Goal: Information Seeking & Learning: Compare options

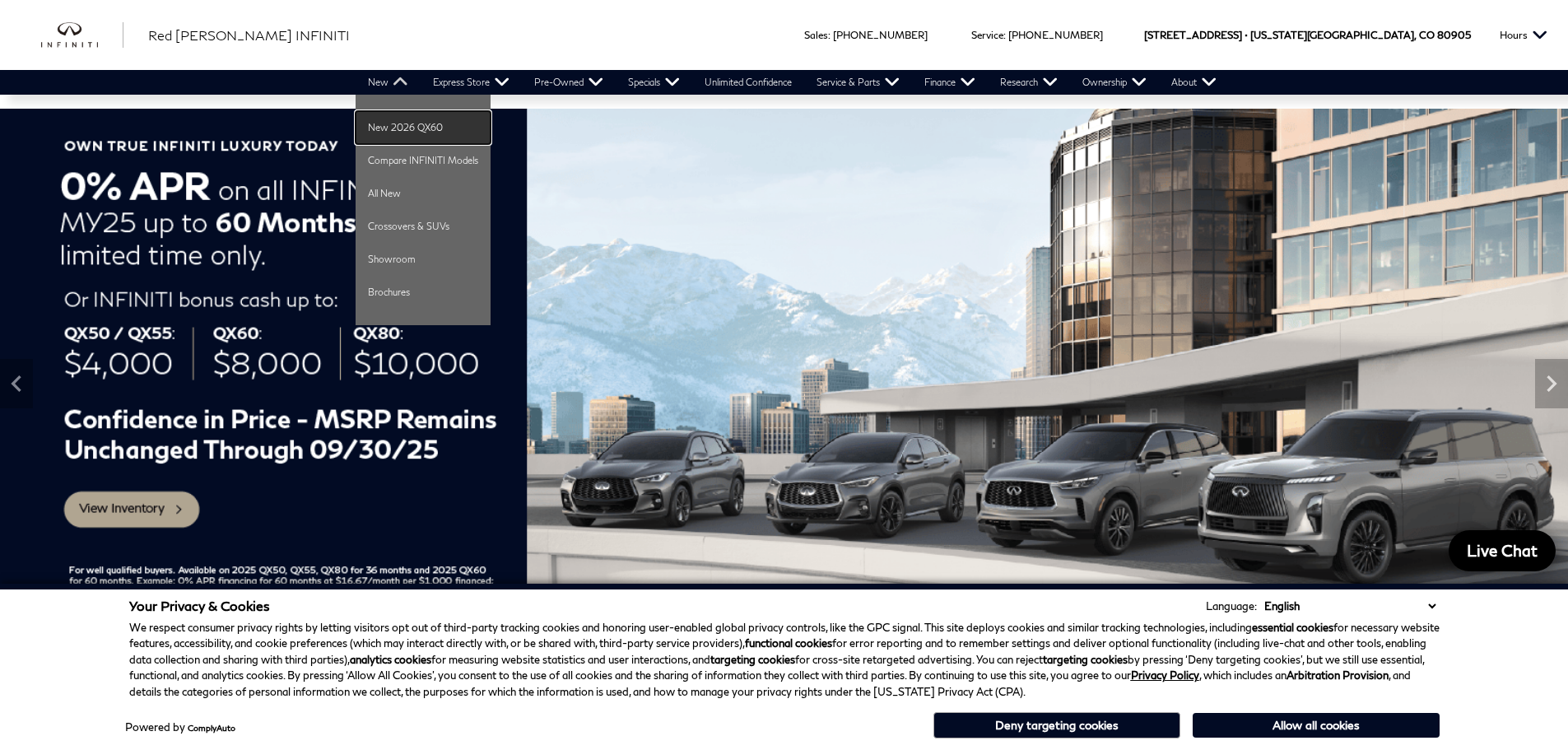
click at [379, 119] on link "New 2026 QX60" at bounding box center [423, 127] width 135 height 33
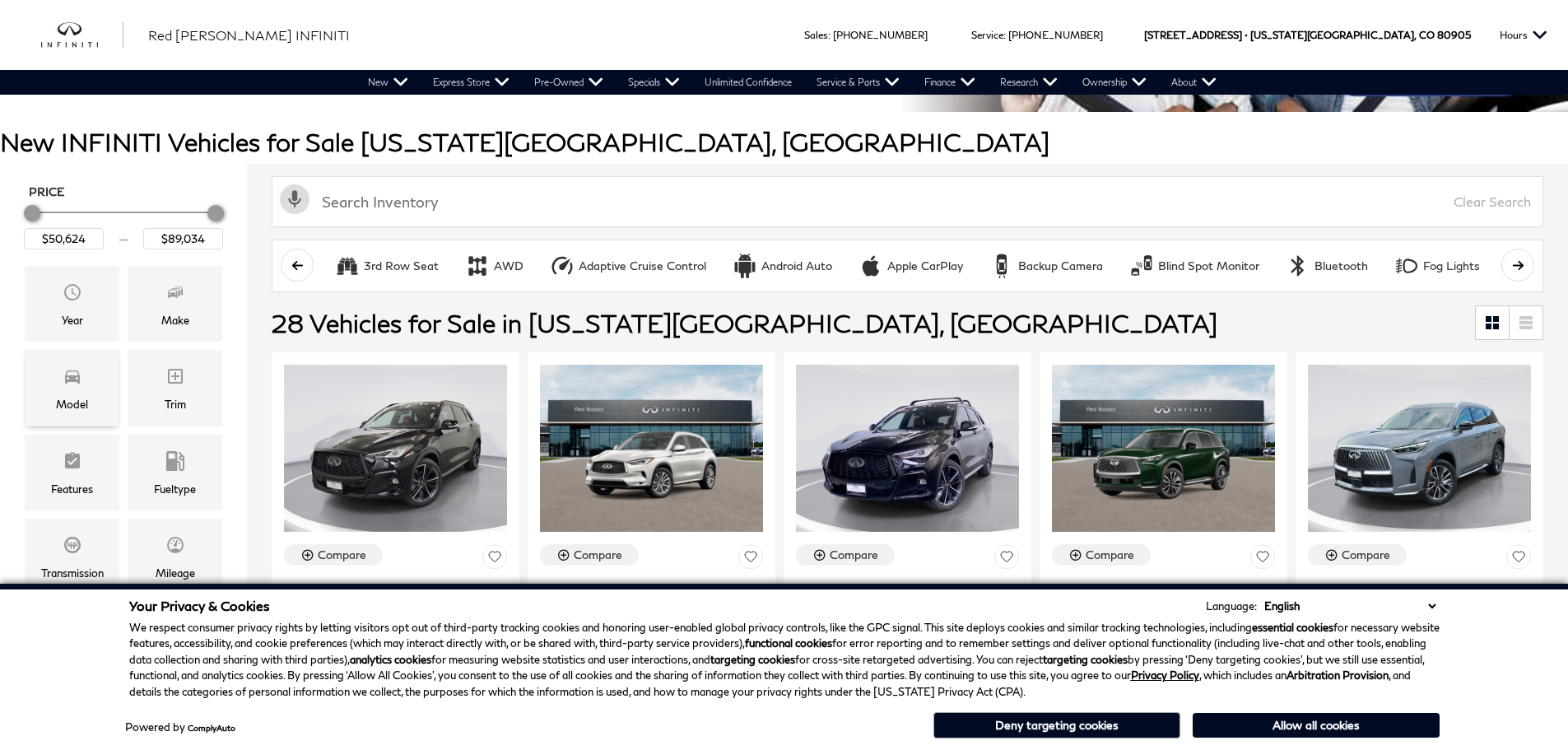
click at [89, 392] on div "Model" at bounding box center [72, 388] width 95 height 76
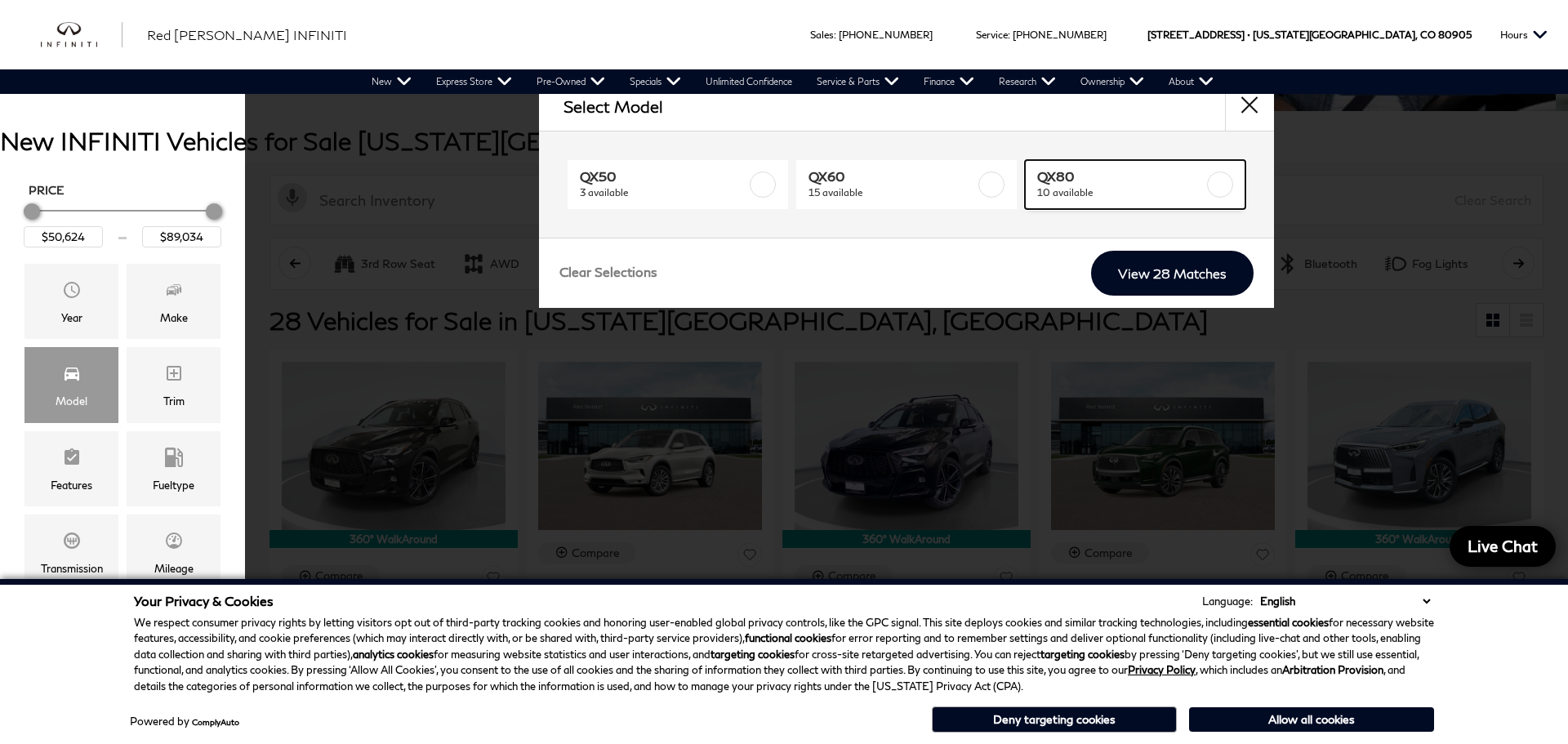
click at [1114, 166] on link "QX80 10 available" at bounding box center [1134, 185] width 221 height 49
type input "$81,389"
checkbox input "true"
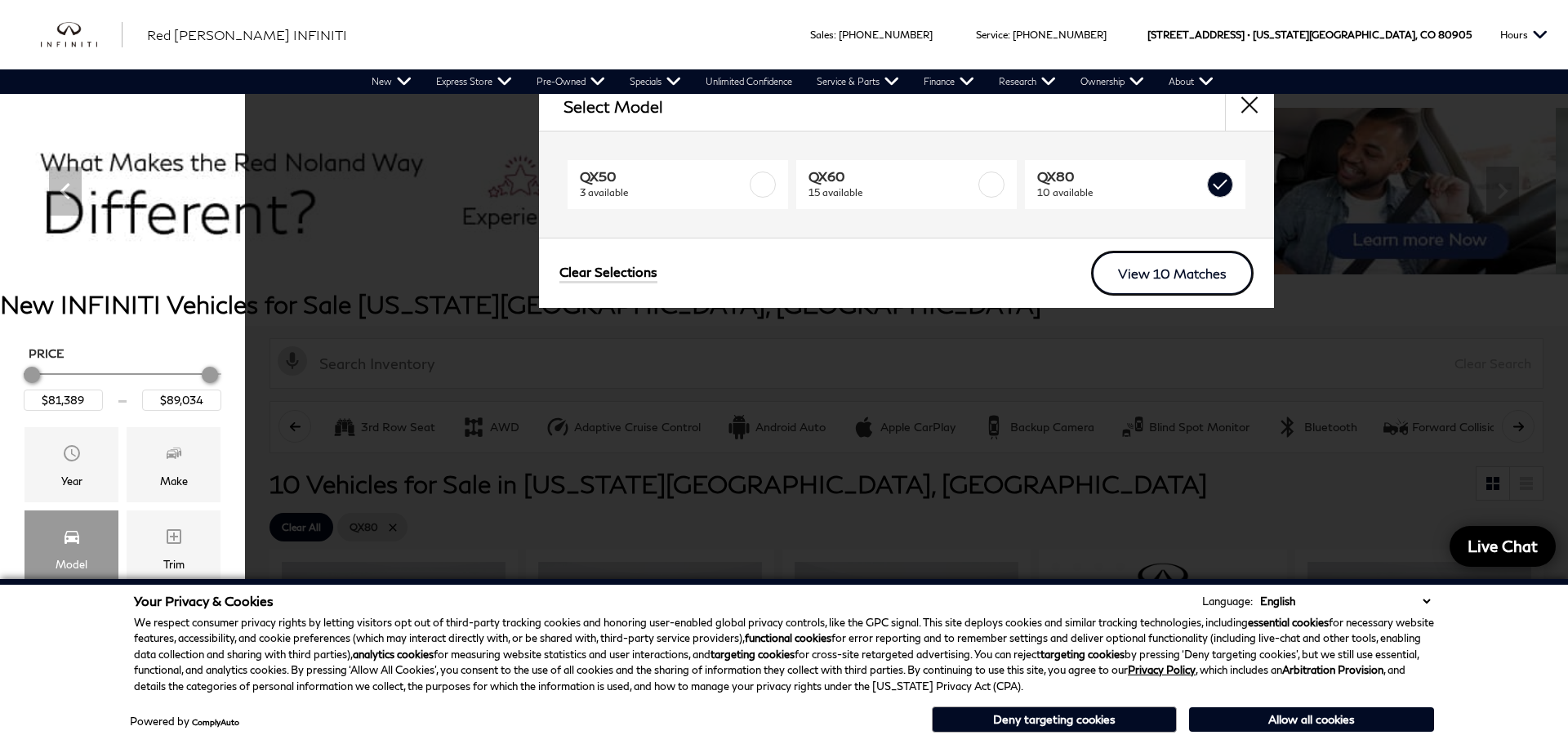
click at [1164, 272] on link "View 10 Matches" at bounding box center [1172, 273] width 163 height 45
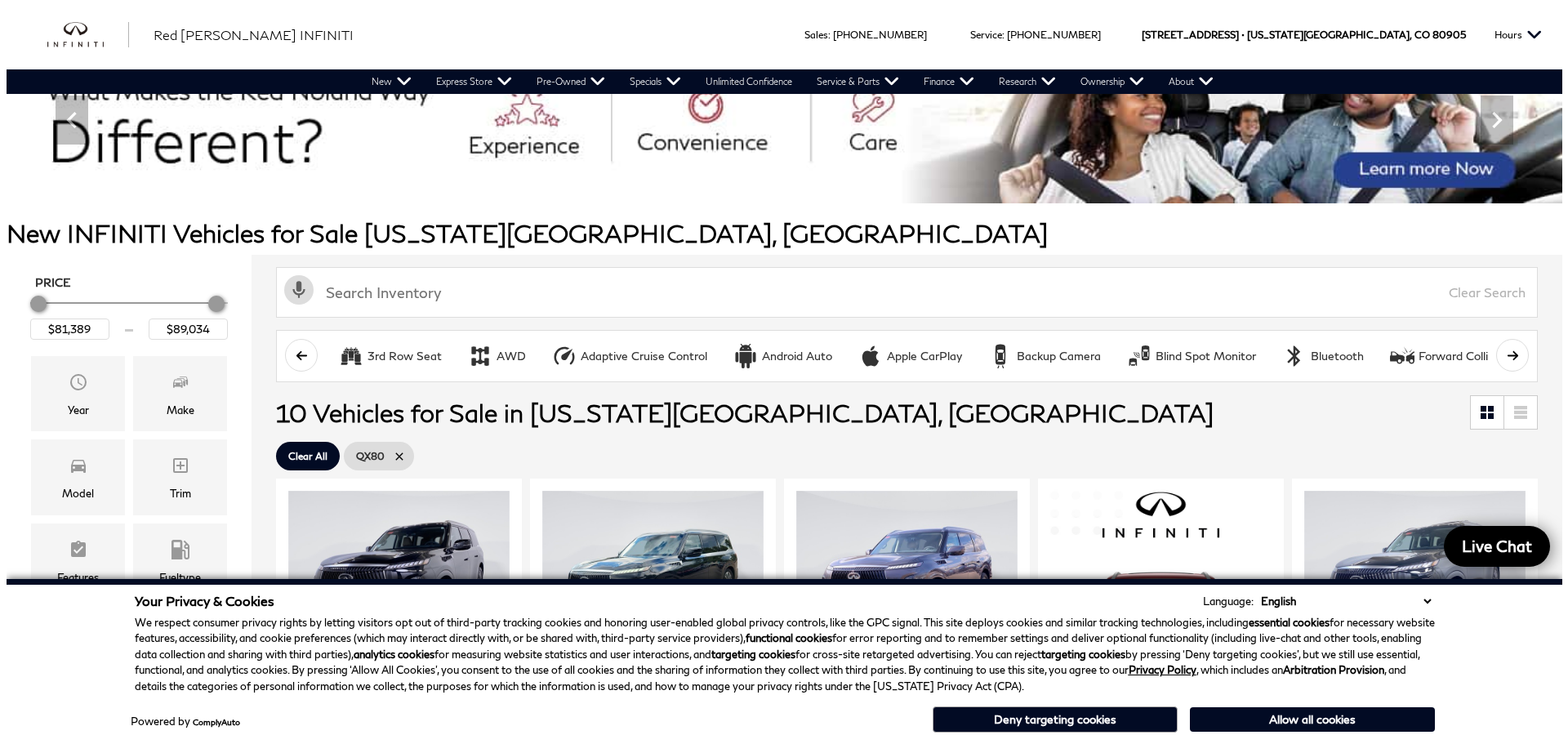
scroll to position [164, 0]
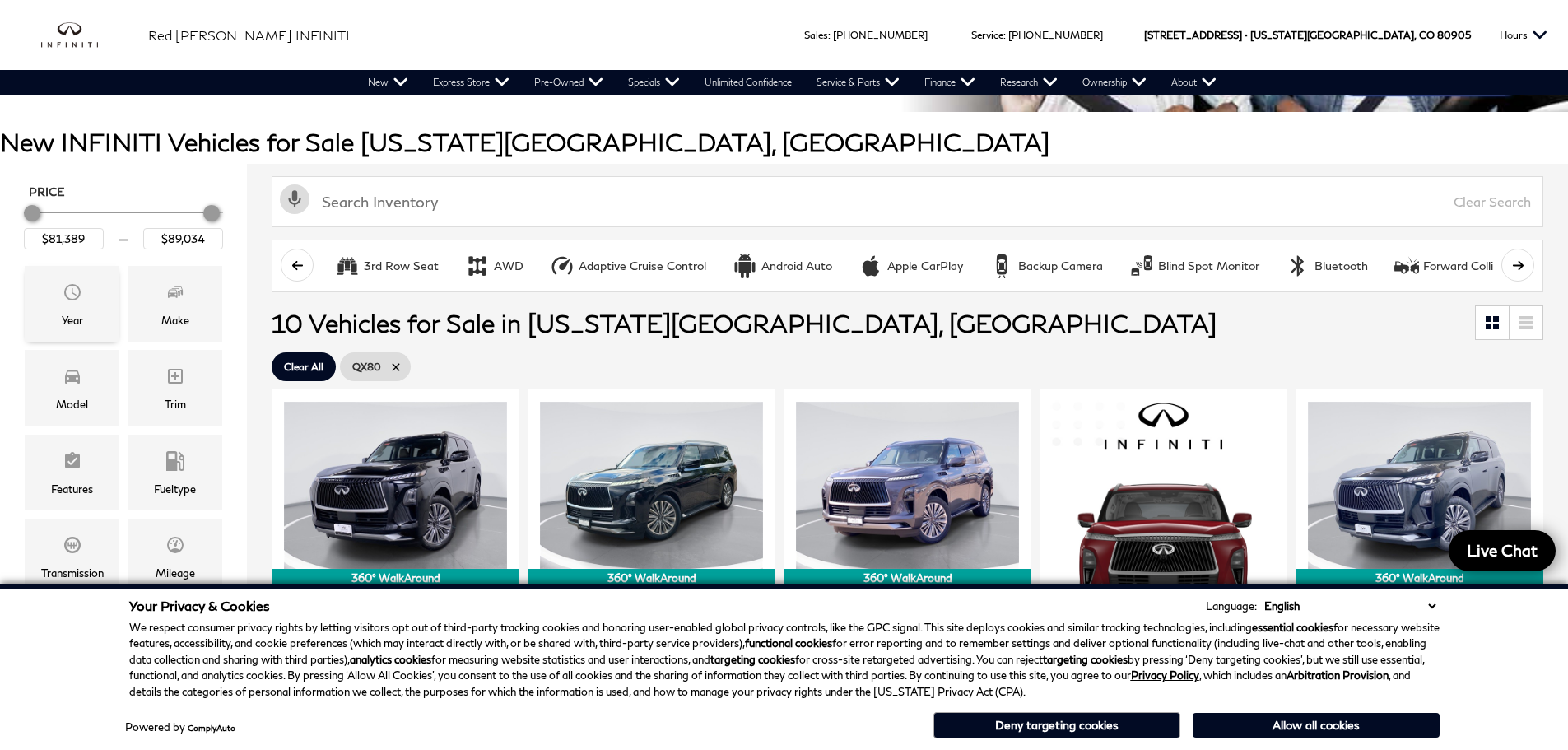
click at [101, 304] on div "Year" at bounding box center [72, 304] width 95 height 76
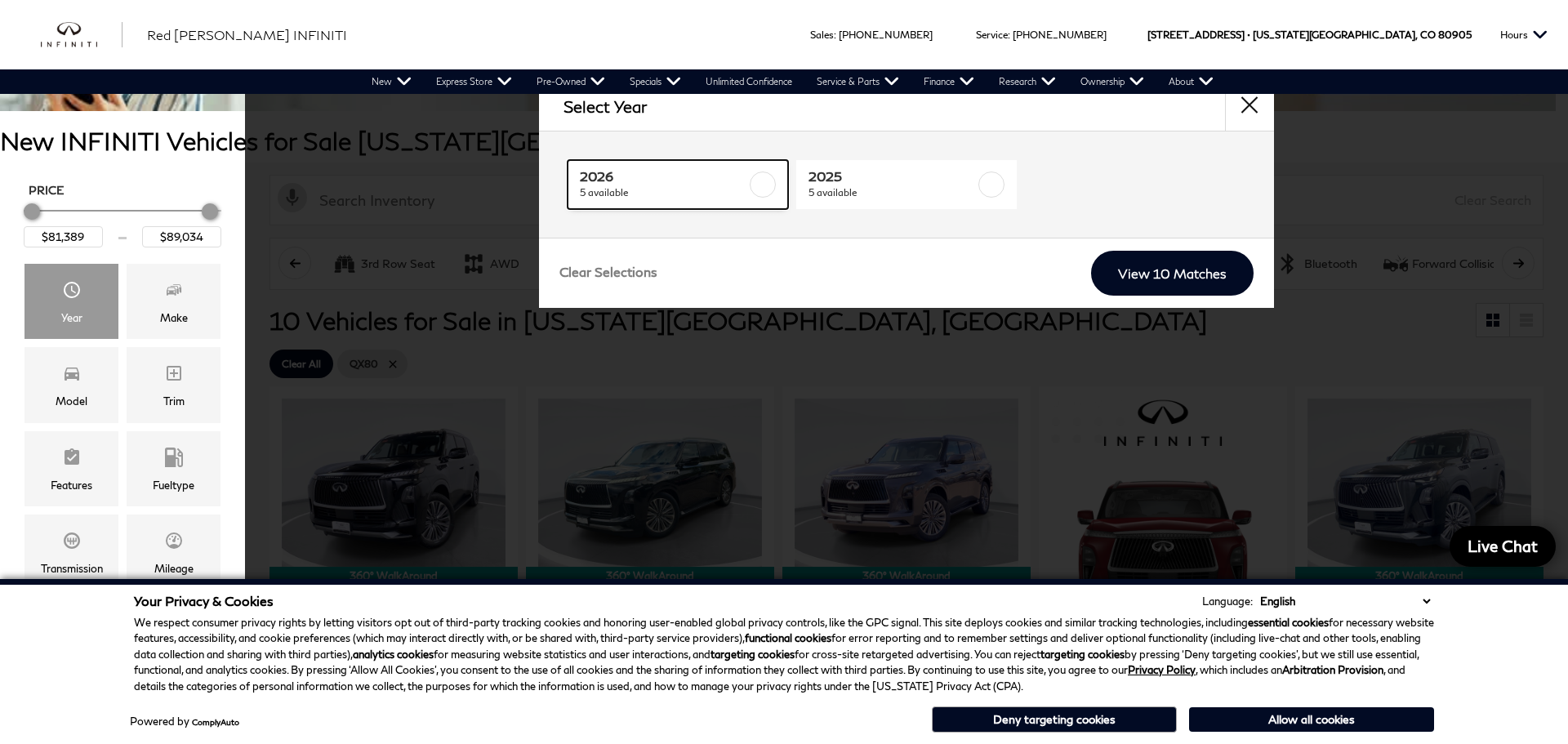
click at [704, 198] on span "5 available" at bounding box center [662, 192] width 167 height 16
checkbox input "true"
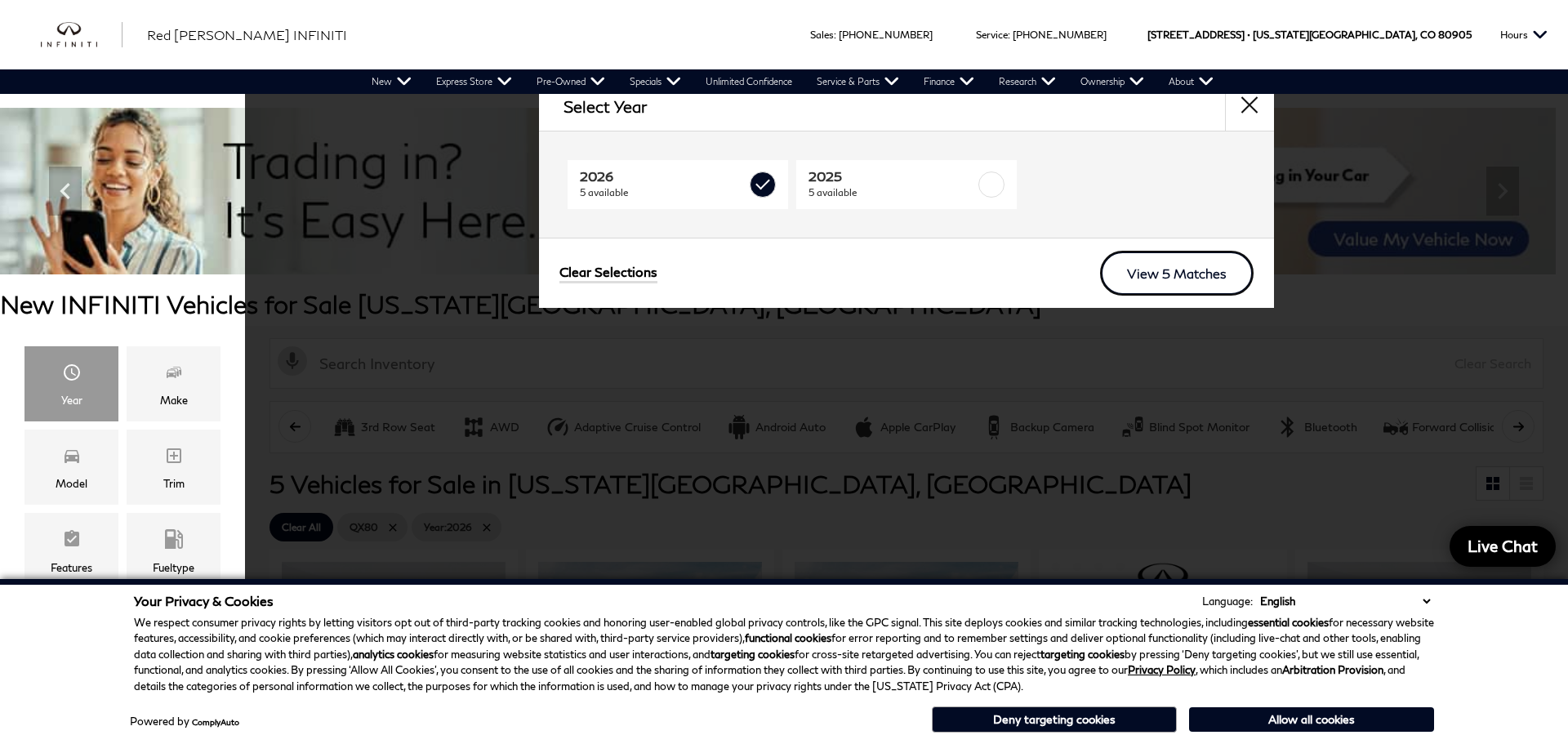
click at [1135, 263] on link "View 5 Matches" at bounding box center [1176, 273] width 153 height 45
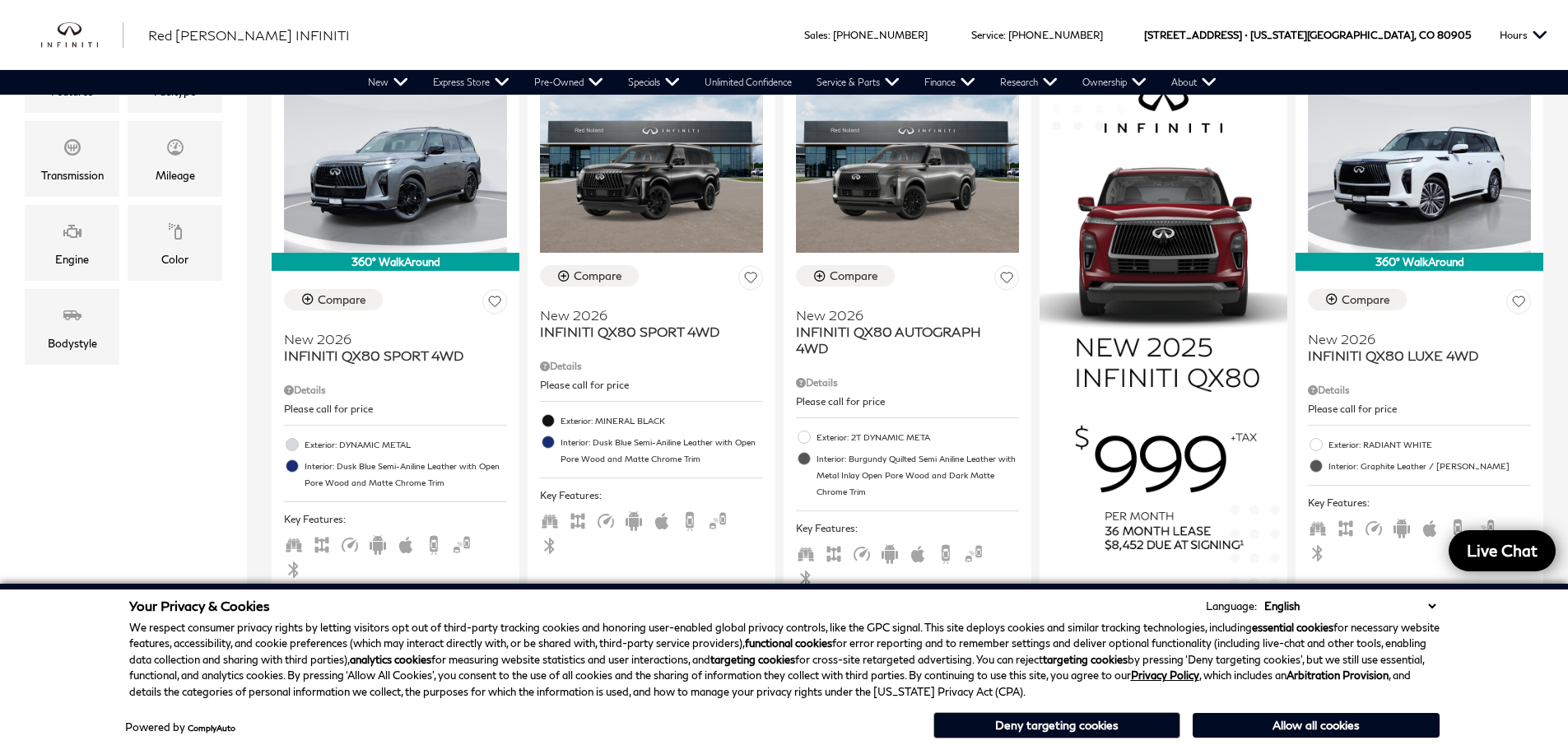
scroll to position [494, 0]
